Goal: Navigation & Orientation: Find specific page/section

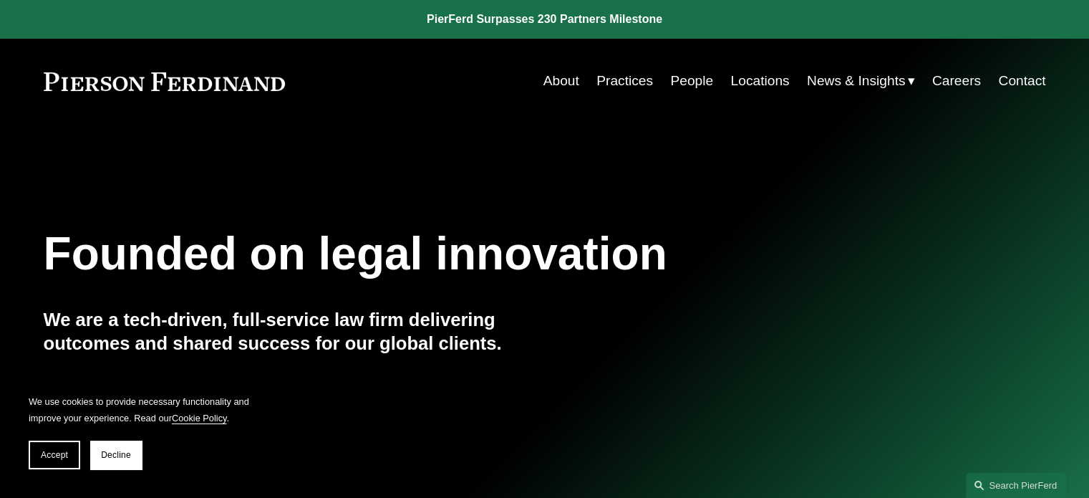
click at [687, 82] on link "People" at bounding box center [691, 80] width 43 height 27
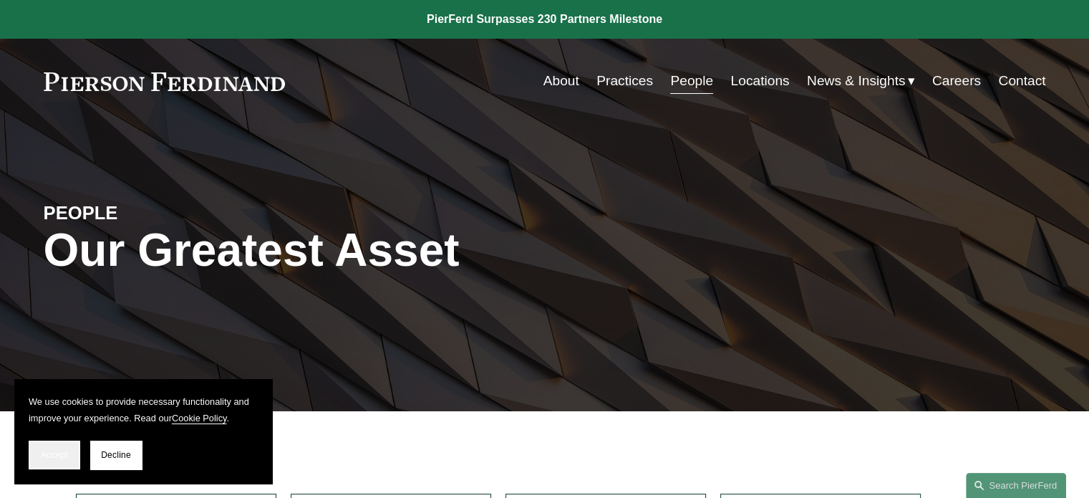
click at [43, 457] on span "Accept" at bounding box center [54, 455] width 27 height 10
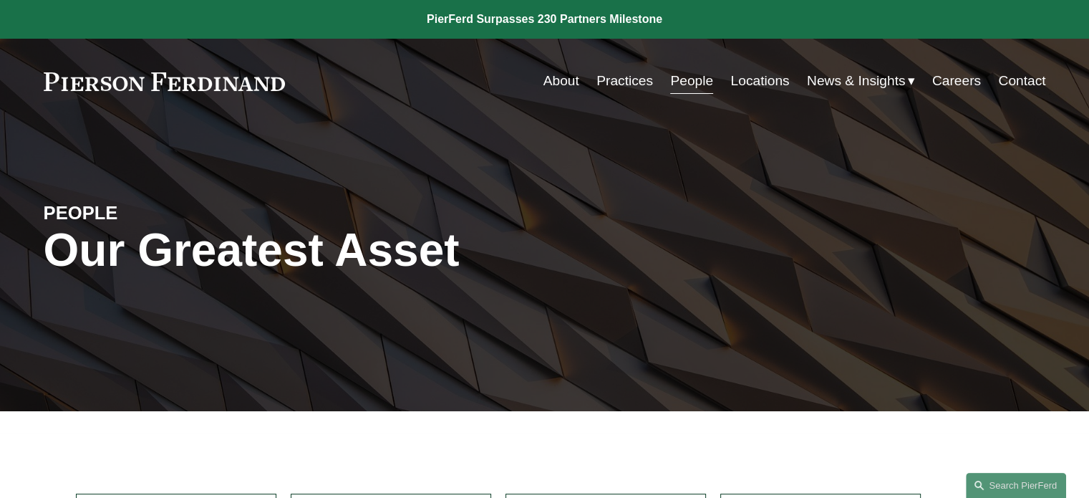
click at [755, 81] on link "Locations" at bounding box center [759, 80] width 59 height 27
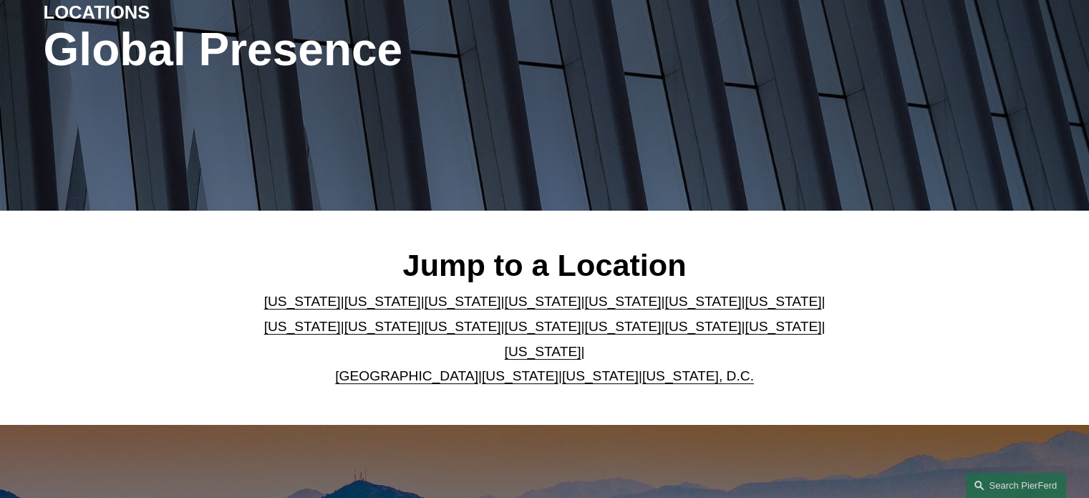
scroll to position [203, 0]
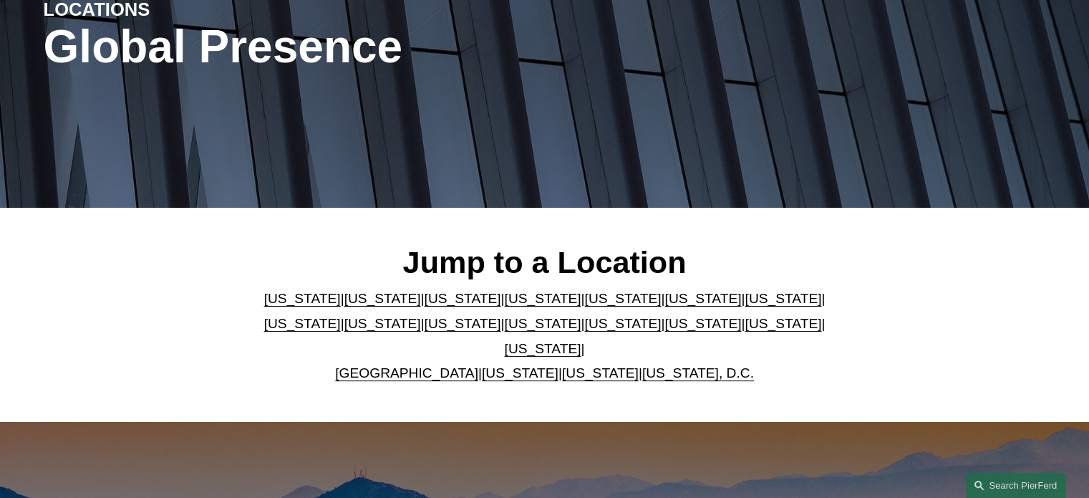
click at [581, 341] on link "[US_STATE]" at bounding box center [543, 348] width 77 height 15
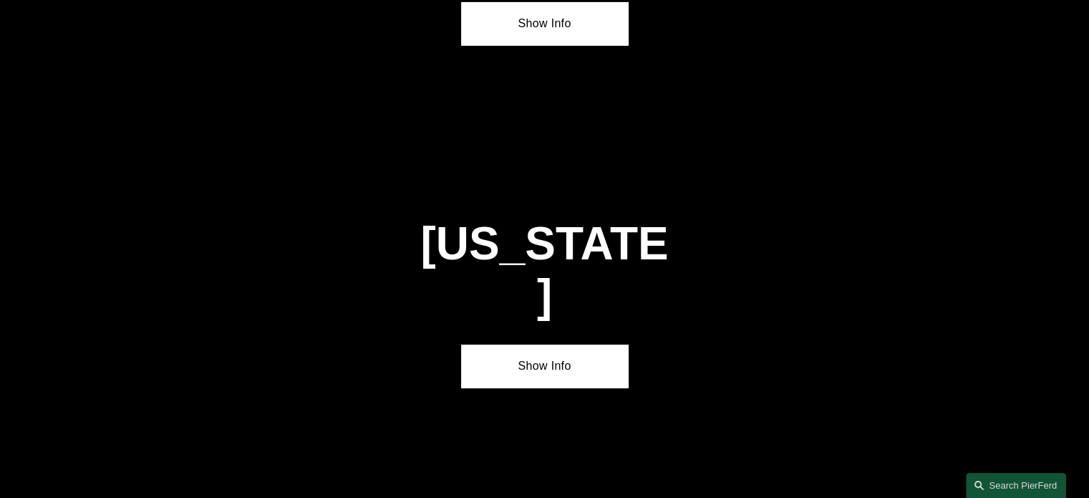
scroll to position [4837, 0]
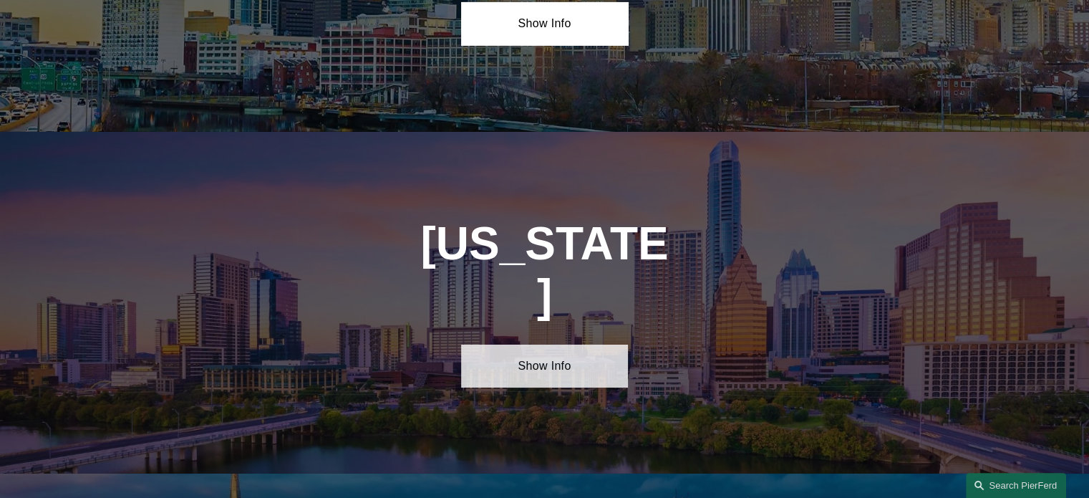
click at [554, 344] on link "Show Info" at bounding box center [544, 365] width 167 height 43
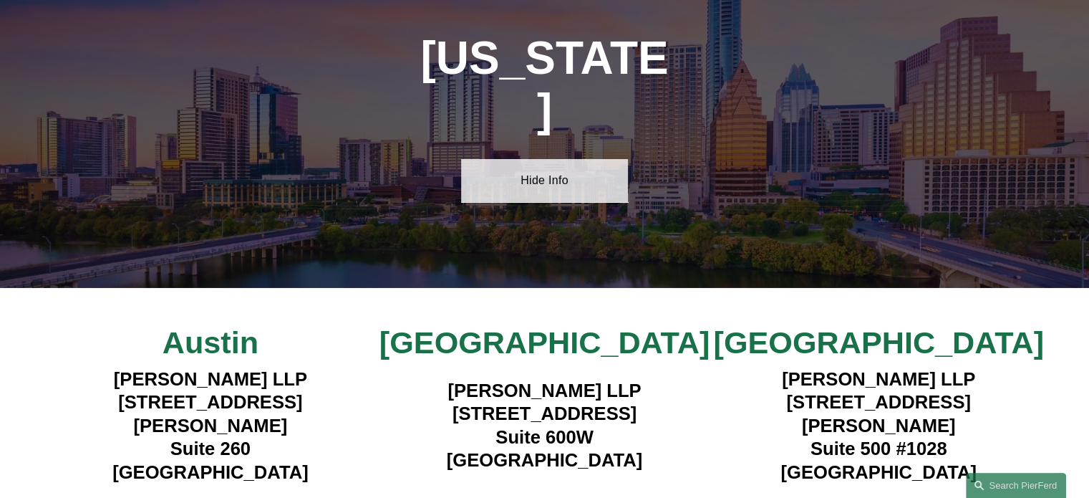
scroll to position [5029, 0]
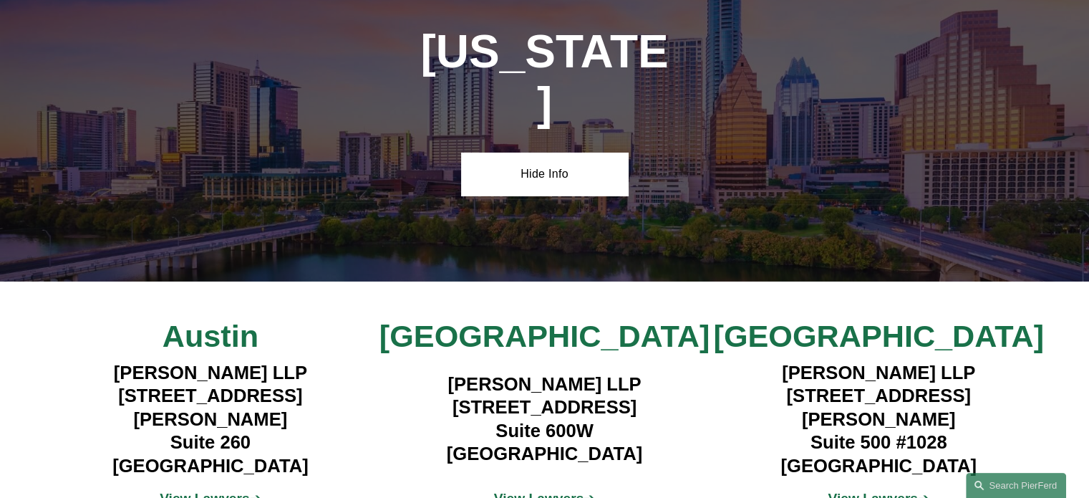
click at [541, 490] on strong "View Lawyers" at bounding box center [539, 497] width 90 height 15
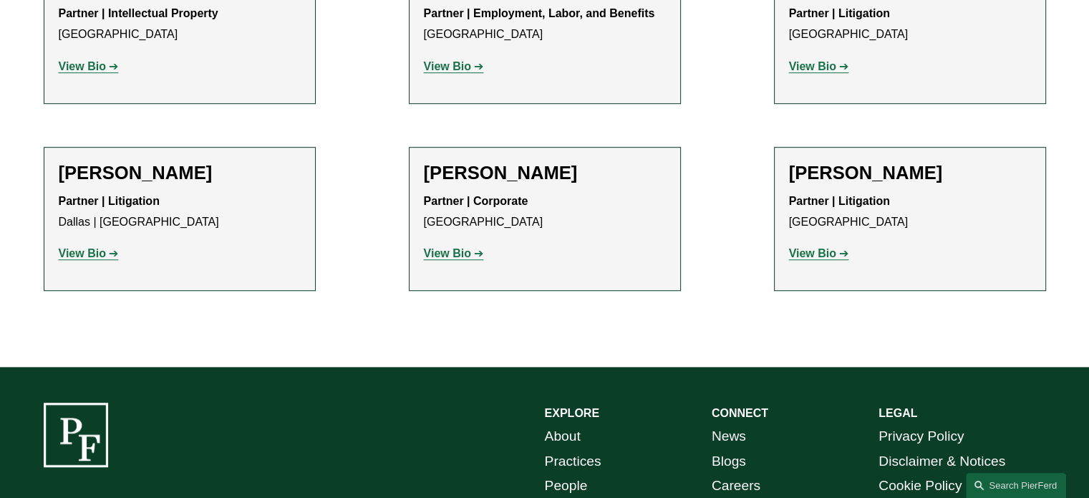
scroll to position [870, 0]
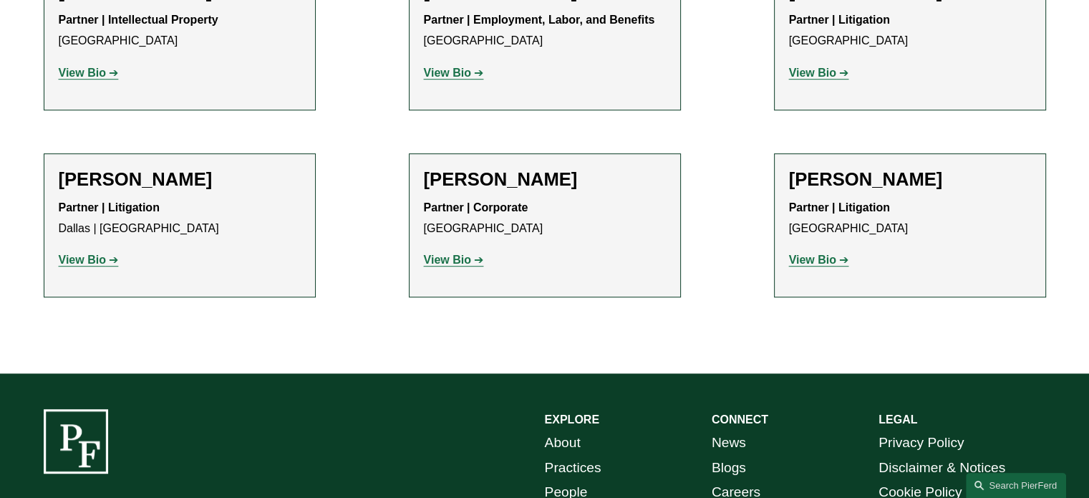
click at [445, 259] on strong "View Bio" at bounding box center [447, 259] width 47 height 12
